Goal: Navigation & Orientation: Find specific page/section

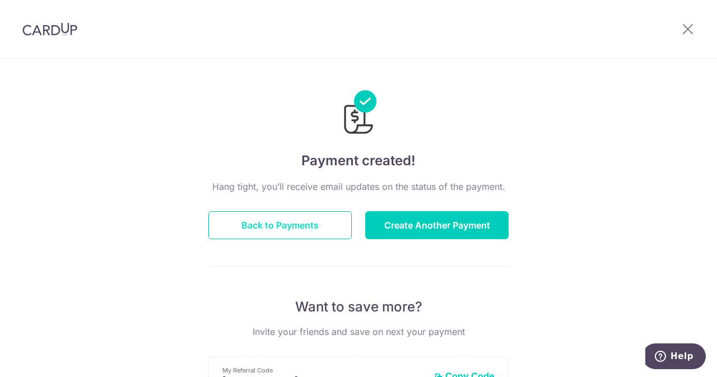
click at [306, 223] on button "Back to Payments" at bounding box center [279, 225] width 143 height 28
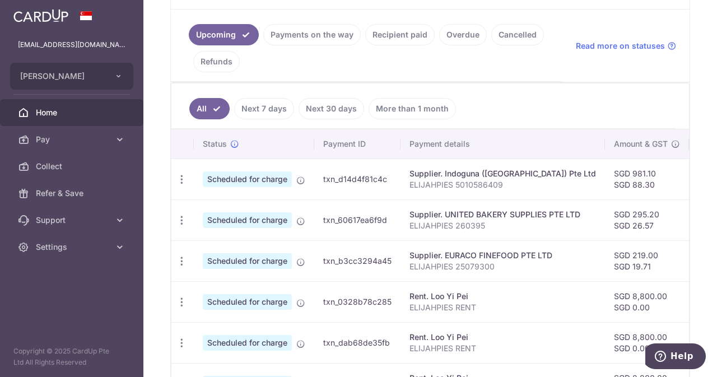
scroll to position [247, 0]
